Goal: Task Accomplishment & Management: Manage account settings

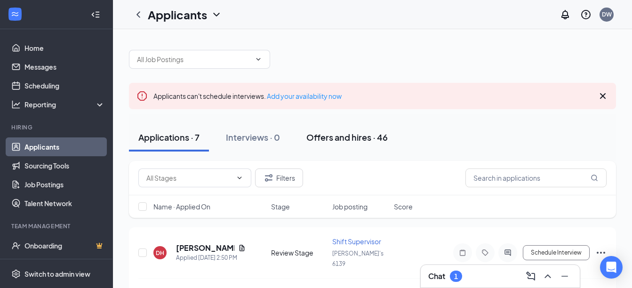
click at [346, 136] on div "Offers and hires · 46" at bounding box center [347, 137] width 81 height 12
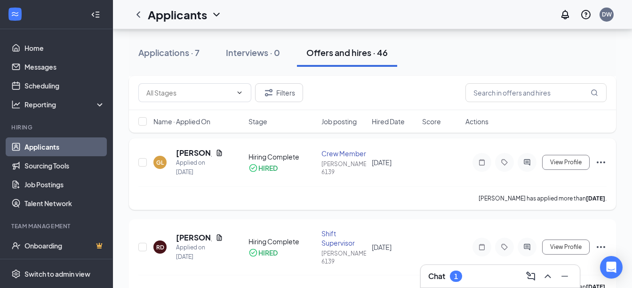
scroll to position [518, 0]
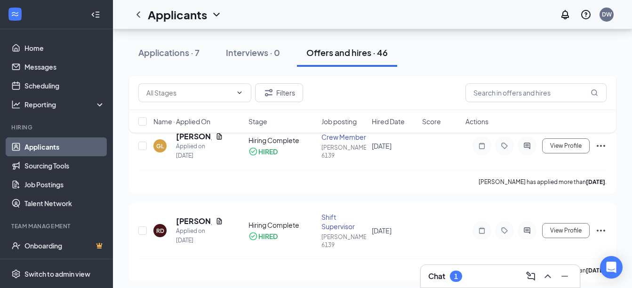
click at [505, 103] on div "Filters" at bounding box center [372, 93] width 487 height 34
click at [506, 97] on input "text" at bounding box center [536, 92] width 141 height 19
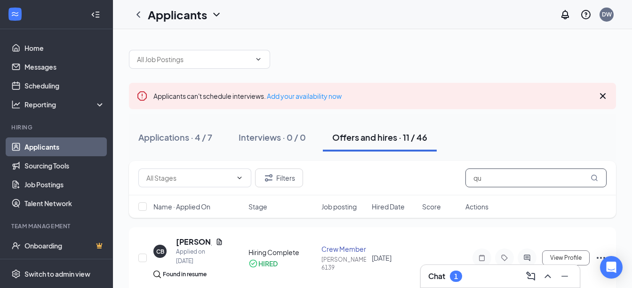
type input "q"
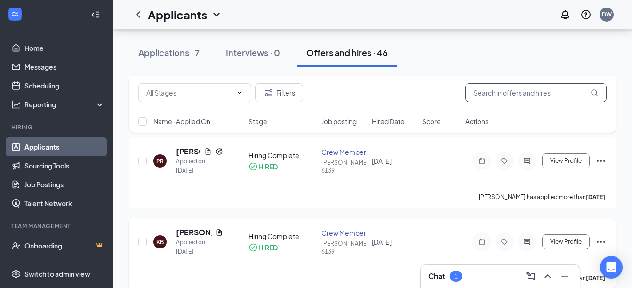
scroll to position [801, 0]
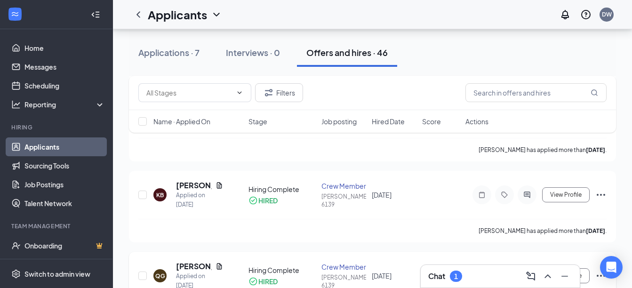
click at [602, 270] on icon "Ellipses" at bounding box center [601, 275] width 11 height 11
click at [557, 224] on p "[PERSON_NAME] not hired" at bounding box center [559, 229] width 81 height 19
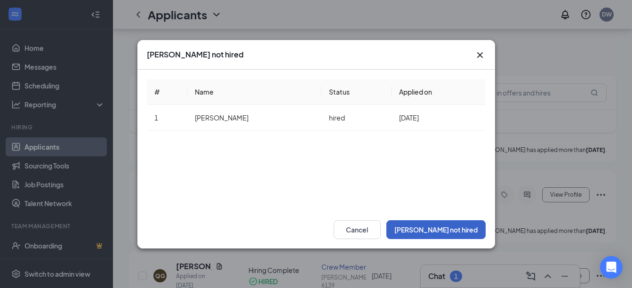
click at [452, 225] on button "[PERSON_NAME] not hired" at bounding box center [436, 229] width 99 height 19
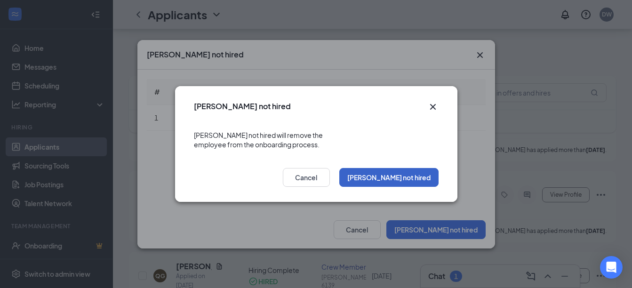
click at [403, 171] on button "[PERSON_NAME] not hired" at bounding box center [389, 177] width 99 height 19
